Goal: Transaction & Acquisition: Purchase product/service

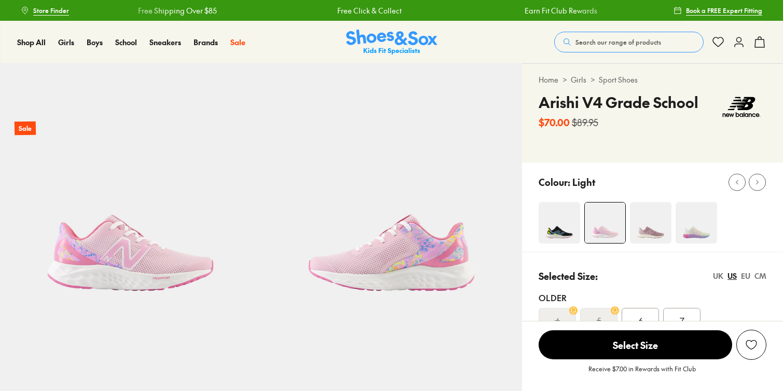
scroll to position [190, 0]
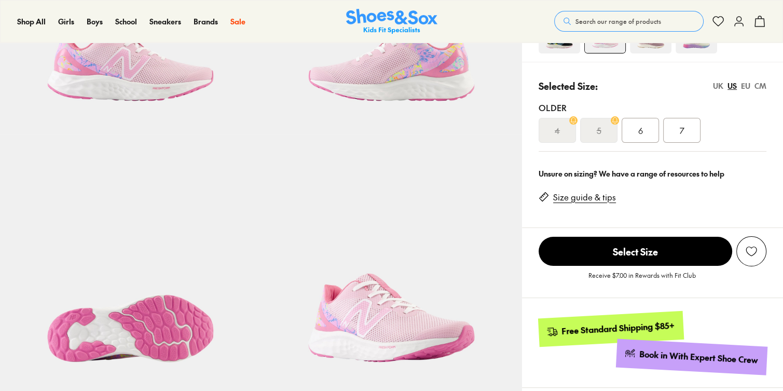
select select "*"
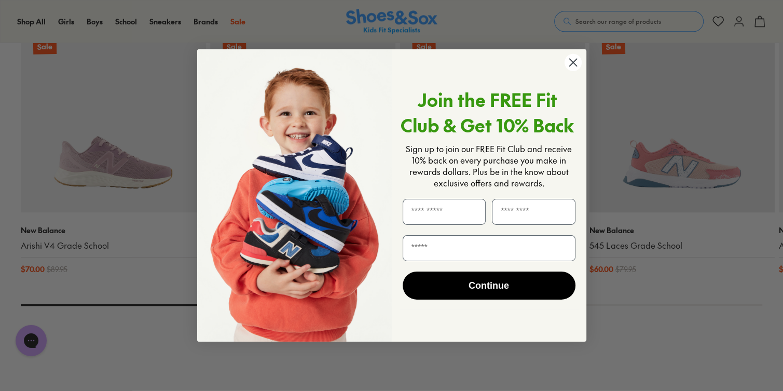
scroll to position [0, 0]
click at [573, 62] on circle "Close dialog" at bounding box center [572, 62] width 17 height 17
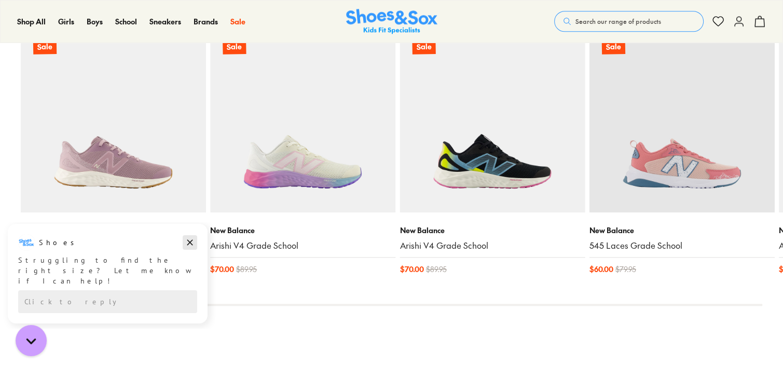
click at [189, 246] on icon "Dismiss campaign" at bounding box center [190, 242] width 10 height 12
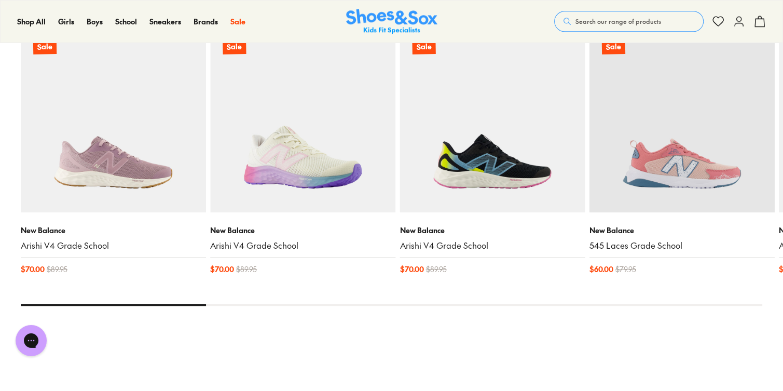
click at [285, 199] on img at bounding box center [302, 118] width 185 height 185
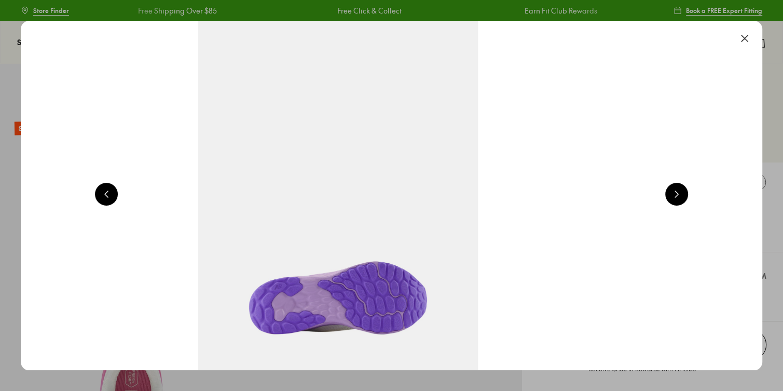
click at [684, 200] on button at bounding box center [676, 194] width 23 height 23
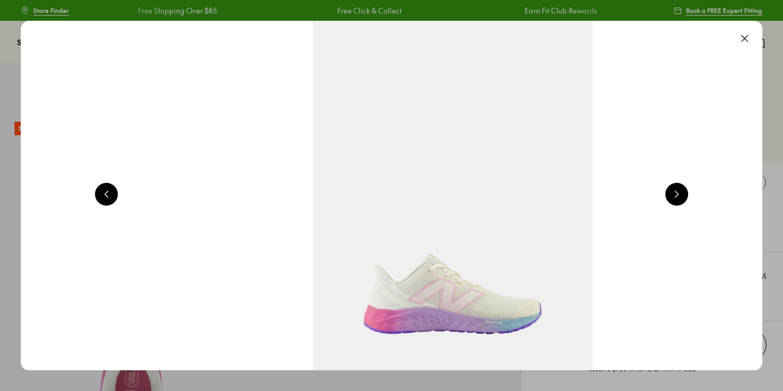
select select "*"
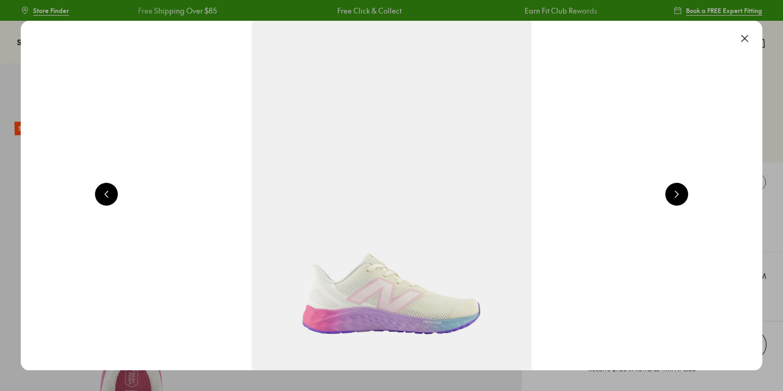
click at [684, 200] on button at bounding box center [676, 194] width 23 height 23
click at [688, 196] on button at bounding box center [676, 194] width 23 height 23
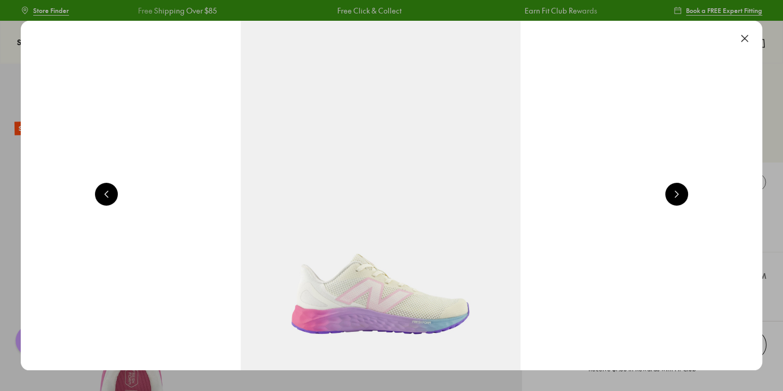
click at [756, 40] on button at bounding box center [744, 38] width 23 height 23
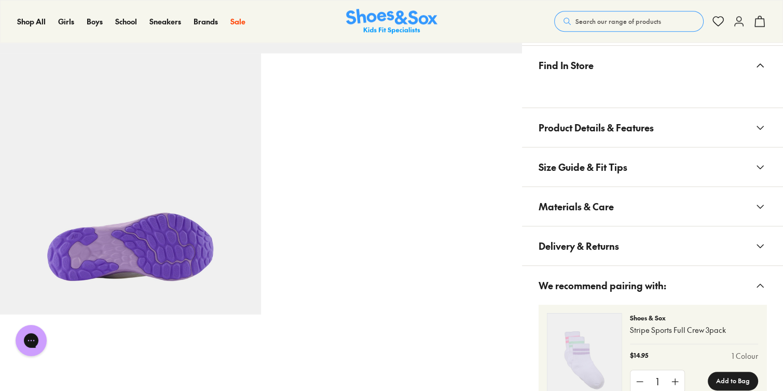
scroll to position [535, 0]
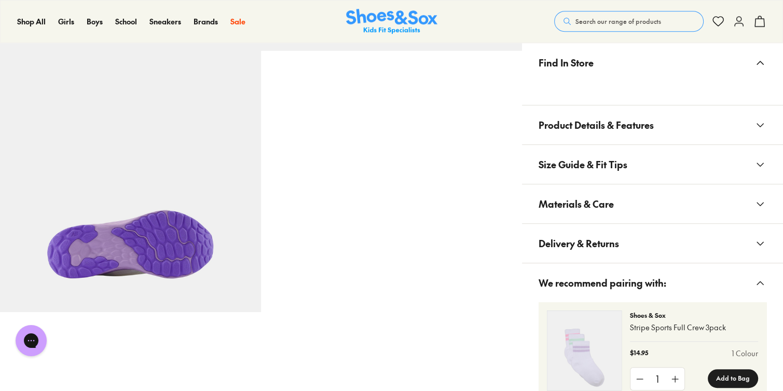
click at [620, 162] on span "Size Guide & Fit Tips" at bounding box center [583, 164] width 89 height 31
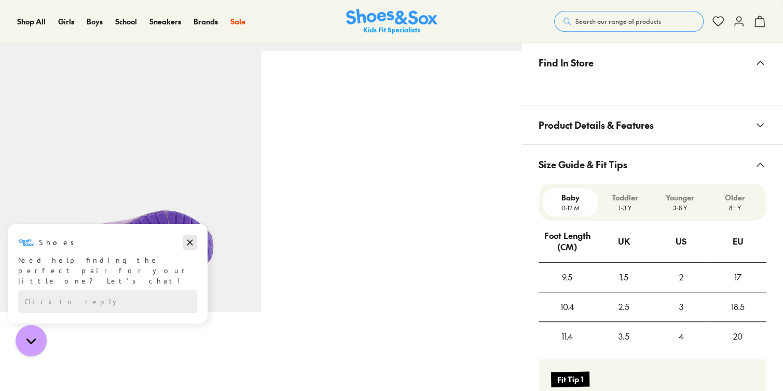
drag, startPoint x: 188, startPoint y: 244, endPoint x: 188, endPoint y: 466, distance: 222.2
click at [188, 244] on icon "Dismiss campaign" at bounding box center [190, 242] width 6 height 6
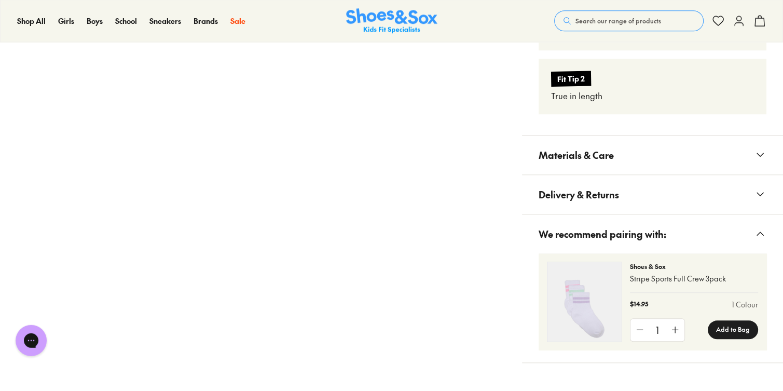
scroll to position [890, 0]
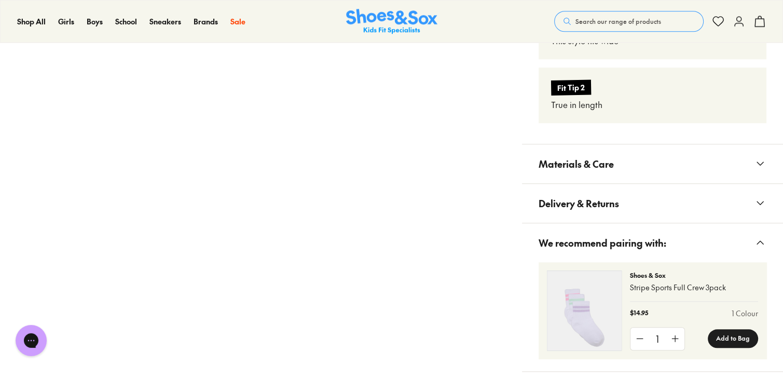
click at [604, 162] on span "Materials & Care" at bounding box center [576, 163] width 75 height 31
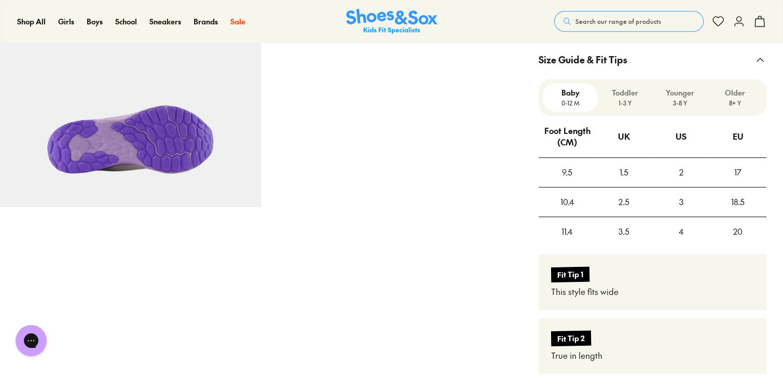
scroll to position [600, 0]
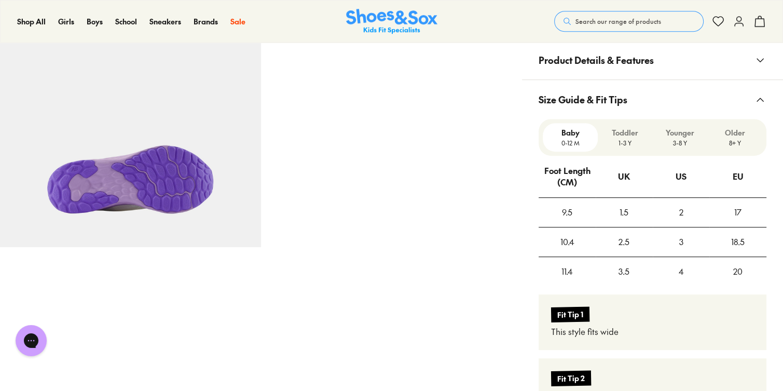
click at [734, 133] on p "Older" at bounding box center [735, 132] width 47 height 11
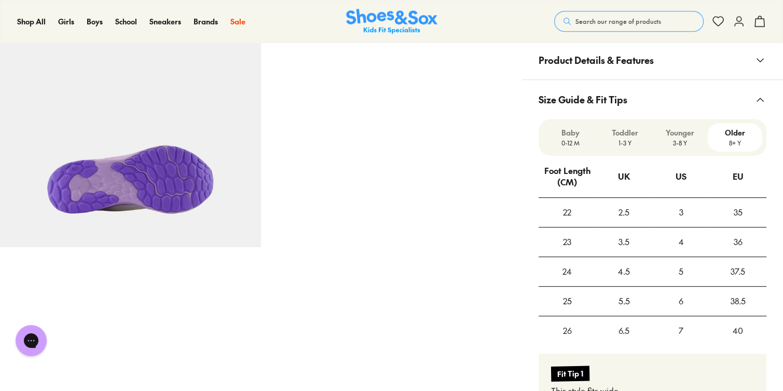
click at [732, 133] on p "Older" at bounding box center [735, 132] width 47 height 11
click at [622, 327] on div "6.5" at bounding box center [624, 331] width 56 height 28
click at [622, 329] on div "6.5" at bounding box center [624, 331] width 56 height 28
drag, startPoint x: 629, startPoint y: 351, endPoint x: 618, endPoint y: 346, distance: 12.5
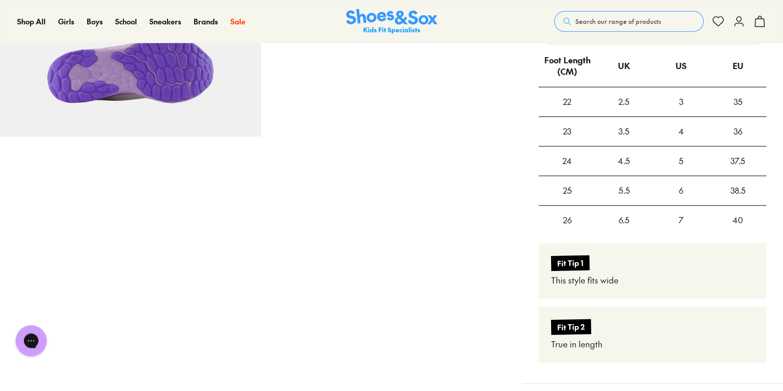
scroll to position [722, 0]
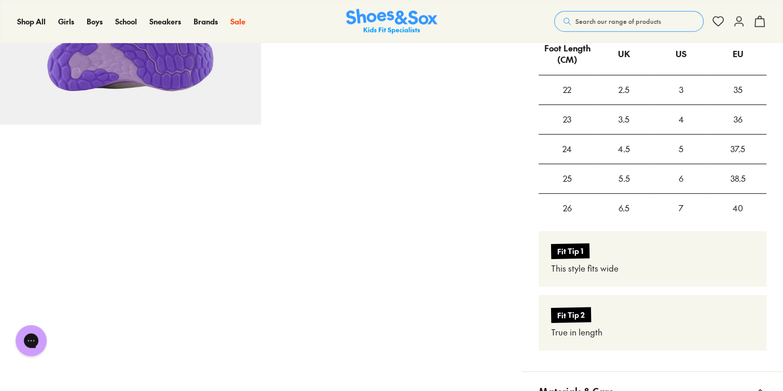
click at [761, 223] on div "Fit Tip 1 This style fits wide Fit Tip 2 True in length" at bounding box center [653, 291] width 228 height 136
click at [628, 227] on div "Fit Tip 1 This style fits wide Fit Tip 2 True in length" at bounding box center [653, 291] width 228 height 136
drag, startPoint x: 640, startPoint y: 208, endPoint x: 607, endPoint y: 207, distance: 32.7
click at [607, 207] on div "6.5" at bounding box center [624, 208] width 56 height 28
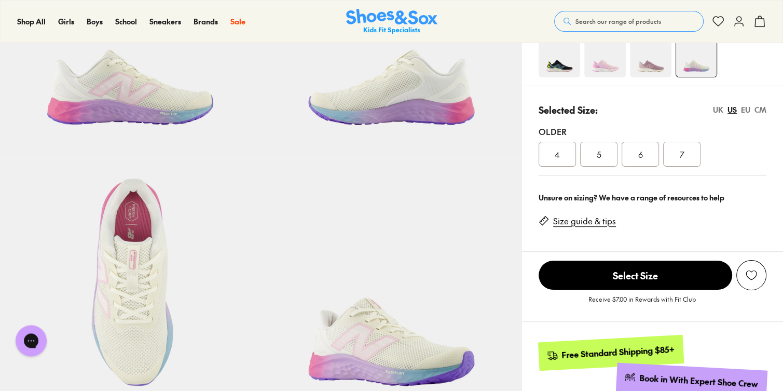
scroll to position [172, 0]
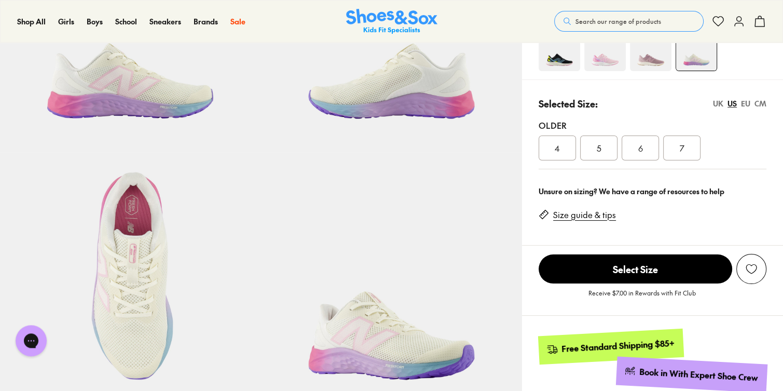
click at [682, 149] on span "7" at bounding box center [682, 148] width 5 height 12
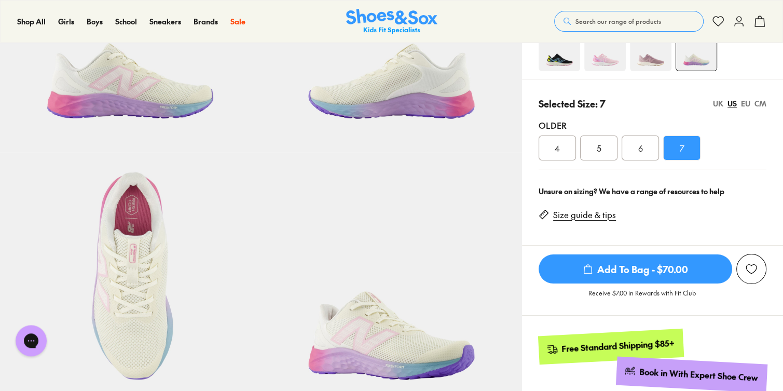
click at [682, 149] on span "7" at bounding box center [682, 148] width 5 height 12
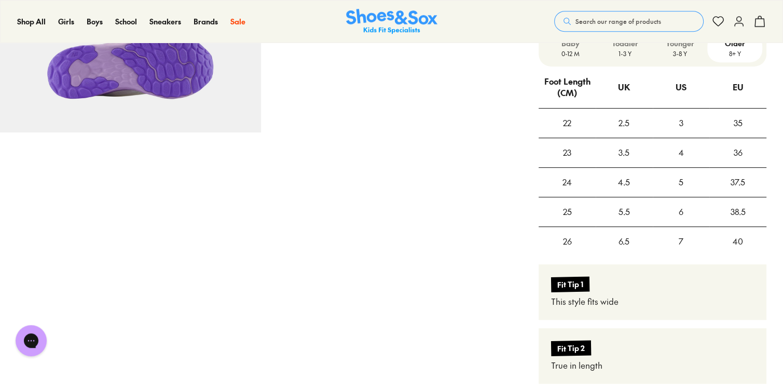
scroll to position [711, 0]
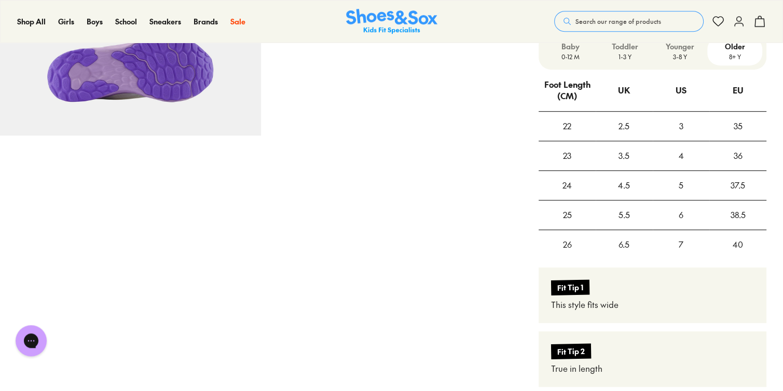
drag, startPoint x: 572, startPoint y: 225, endPoint x: 576, endPoint y: 238, distance: 13.5
click at [574, 229] on tbody "22 2.5 3 35 23 3.5 4 36 24 4.5 5 37.5 25 5.5 6 38.5 26 6.5 7 40" at bounding box center [653, 185] width 228 height 147
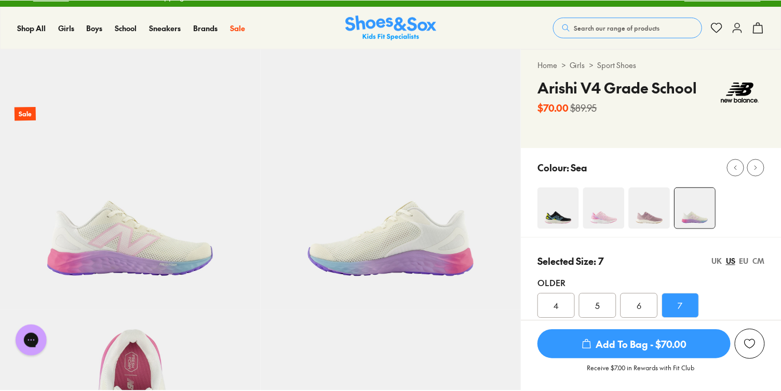
scroll to position [8, 0]
